Goal: Task Accomplishment & Management: Manage account settings

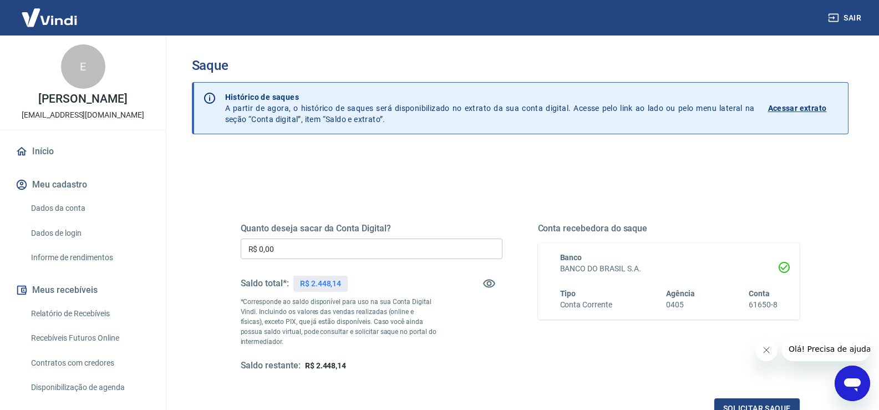
click at [353, 257] on input "R$ 0,00" at bounding box center [372, 248] width 262 height 21
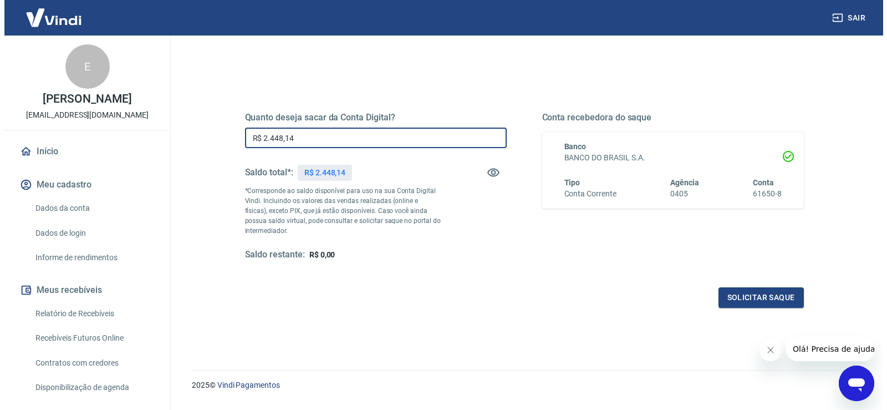
scroll to position [139, 0]
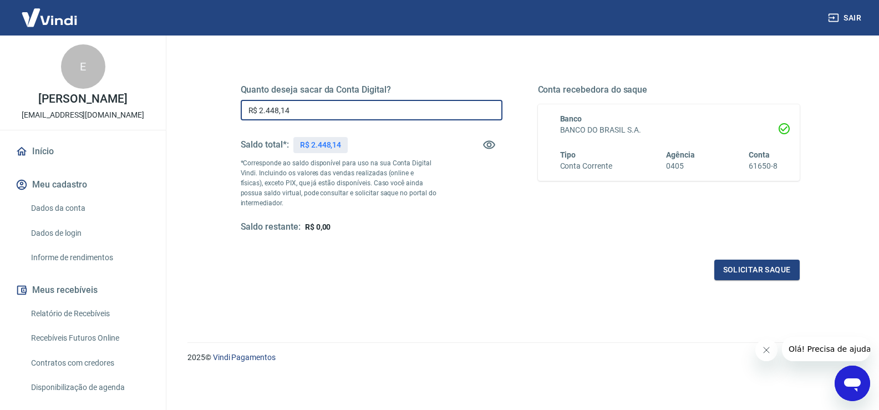
type input "R$ 2.448,14"
click at [768, 352] on icon "Fechar mensagem da empresa" at bounding box center [765, 349] width 9 height 9
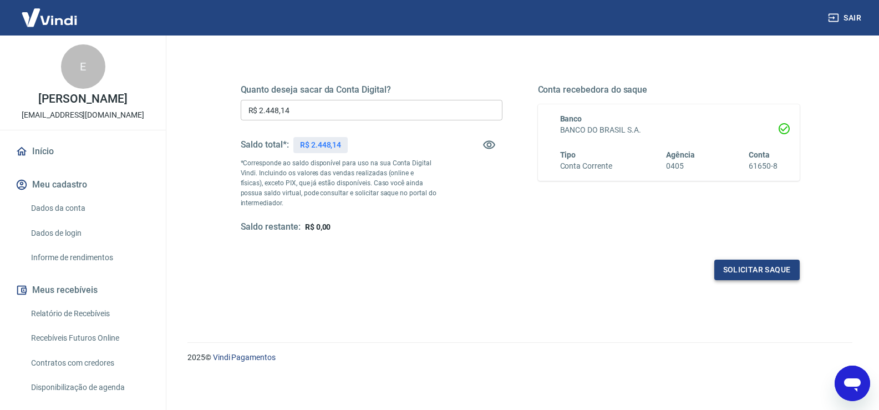
click at [745, 274] on button "Solicitar saque" at bounding box center [756, 269] width 85 height 21
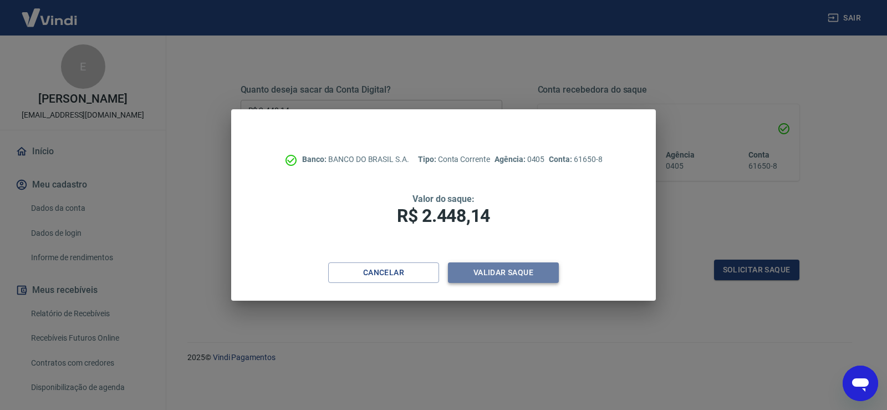
click at [529, 272] on button "Validar saque" at bounding box center [503, 272] width 111 height 21
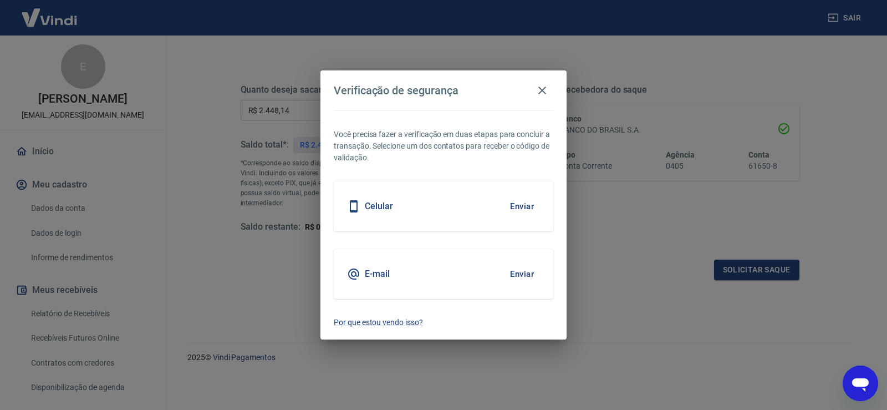
click at [523, 270] on button "Enviar" at bounding box center [522, 273] width 36 height 23
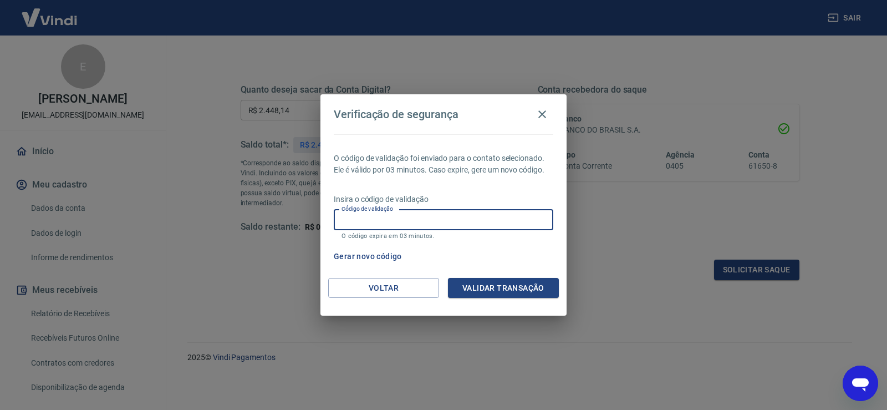
click at [439, 222] on input "Código de validação" at bounding box center [444, 220] width 220 height 21
type input "630053"
click at [502, 290] on button "Validar transação" at bounding box center [503, 288] width 111 height 21
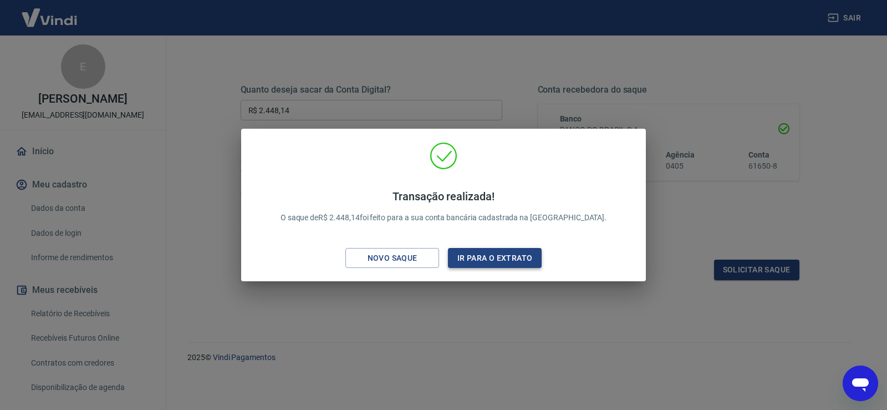
click at [492, 256] on button "Ir para o extrato" at bounding box center [495, 258] width 94 height 21
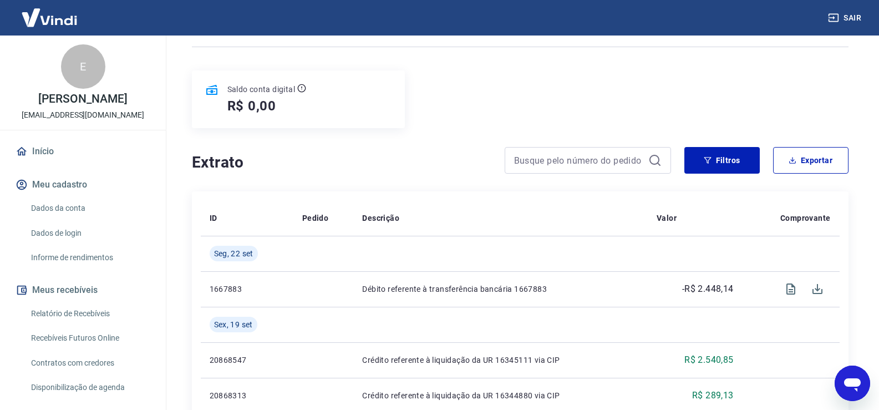
scroll to position [111, 0]
